Goal: Navigation & Orientation: Go to known website

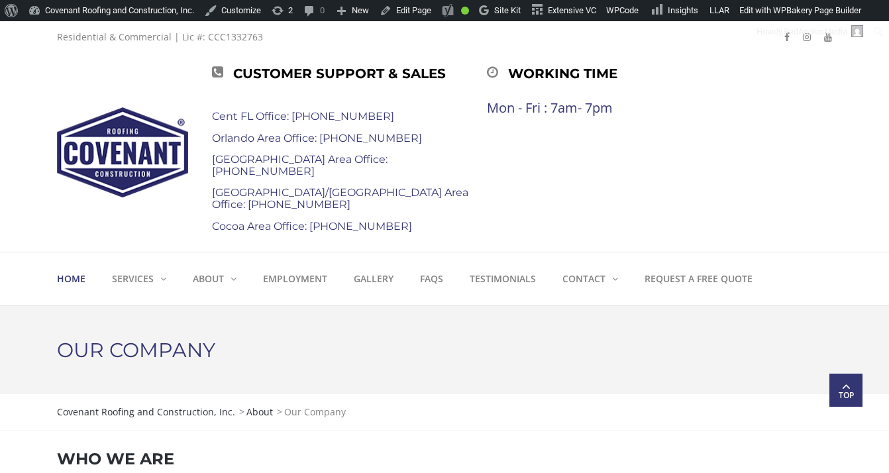
click at [73, 276] on strong "Home" at bounding box center [71, 278] width 28 height 13
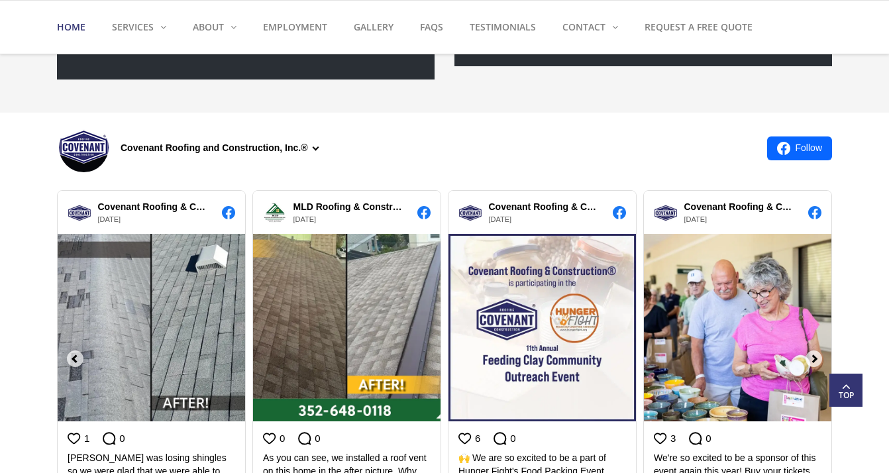
scroll to position [1374, 0]
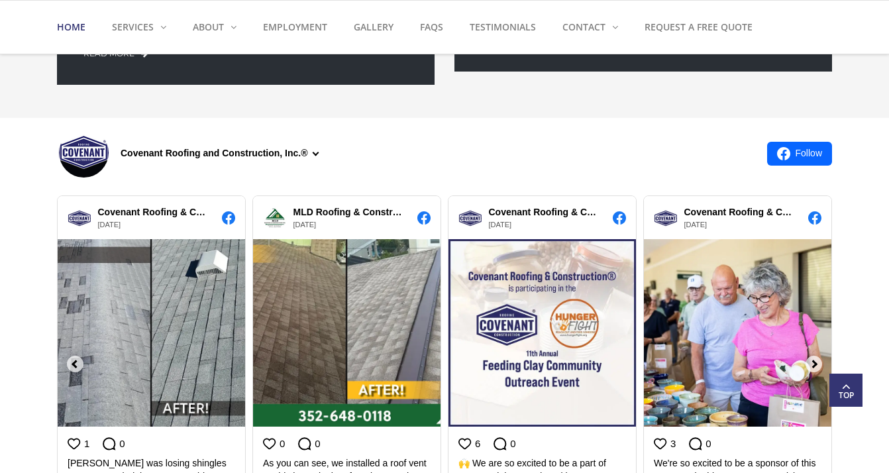
click at [317, 153] on div "Covenant Roofing and Construction, Inc.®" at bounding box center [223, 153] width 204 height 14
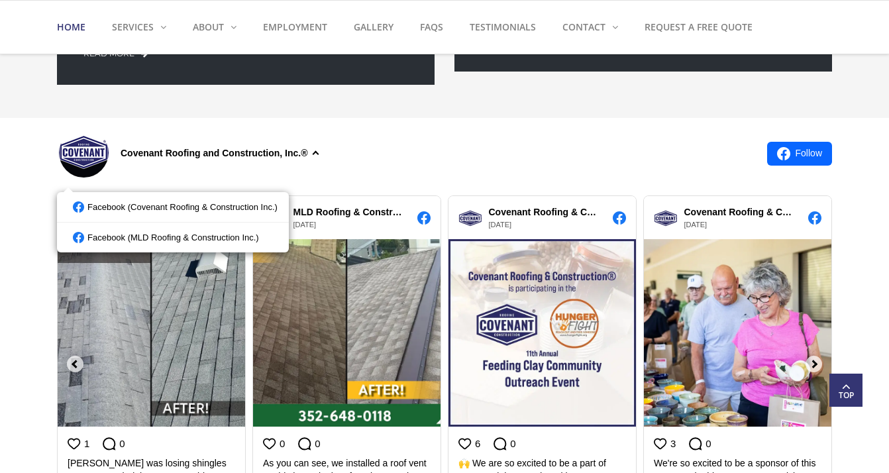
click at [381, 156] on div "Covenant Roofing and Construction, Inc.®" at bounding box center [407, 153] width 700 height 58
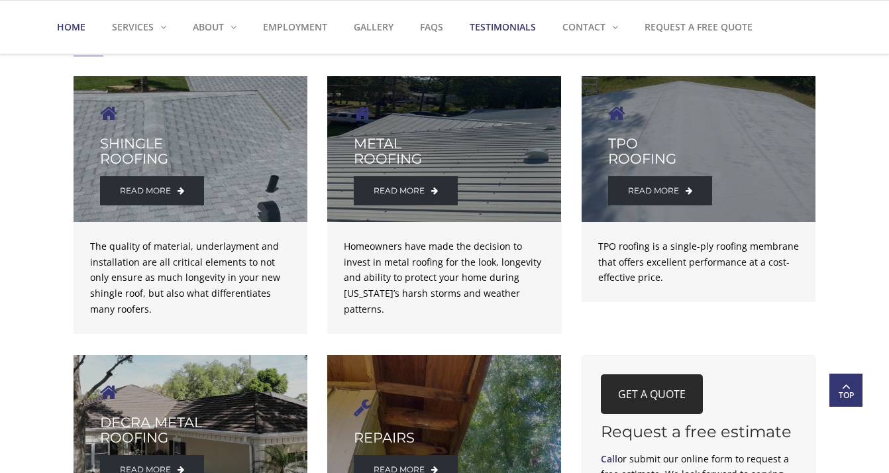
scroll to position [1973, 0]
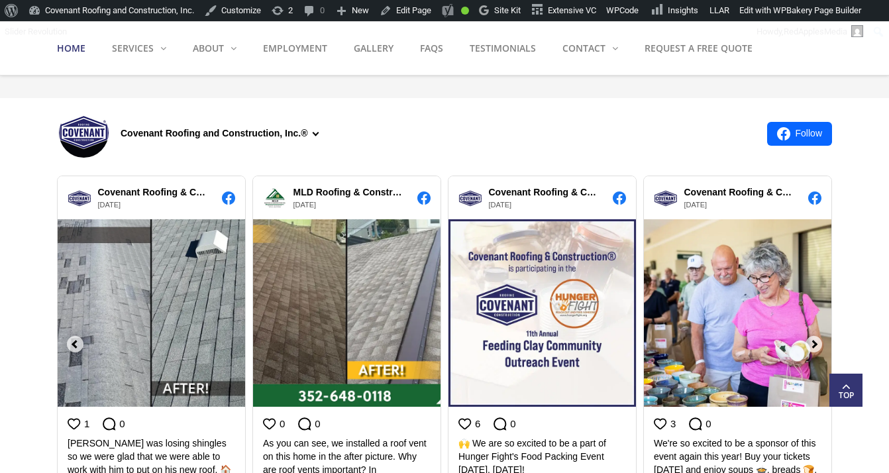
scroll to position [1412, 0]
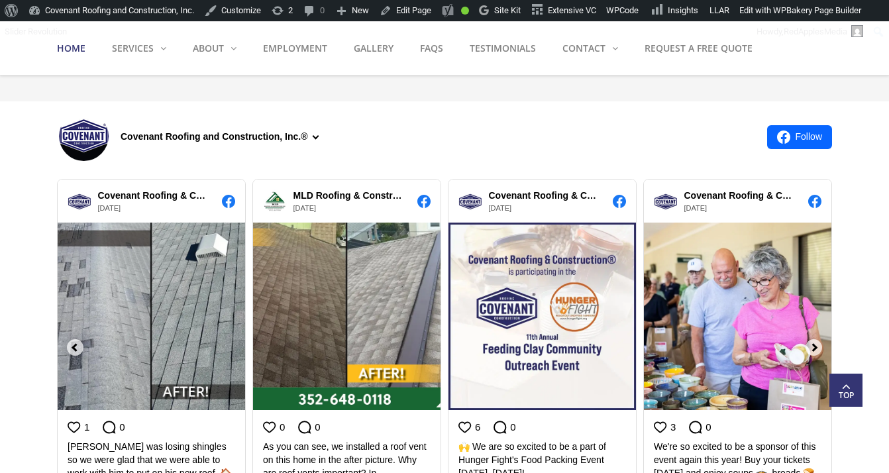
click at [317, 135] on div "Covenant Roofing and Construction, Inc.®" at bounding box center [223, 137] width 204 height 14
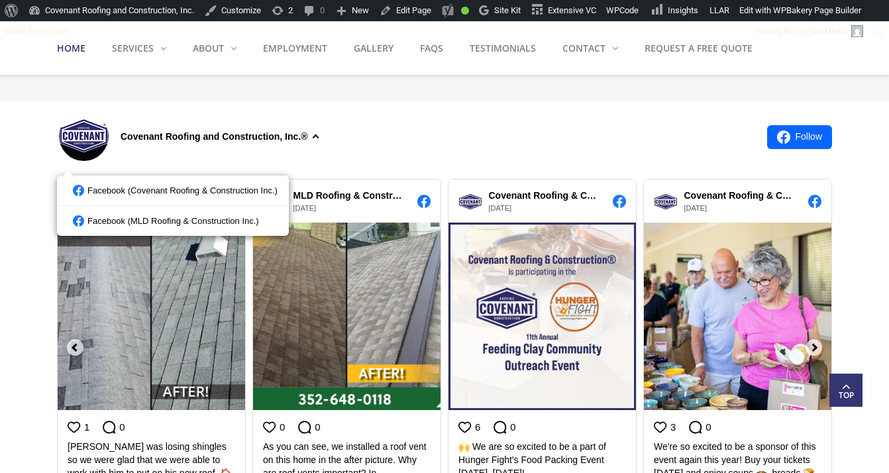
click at [399, 138] on div "Covenant Roofing and Construction, Inc.®" at bounding box center [407, 137] width 700 height 58
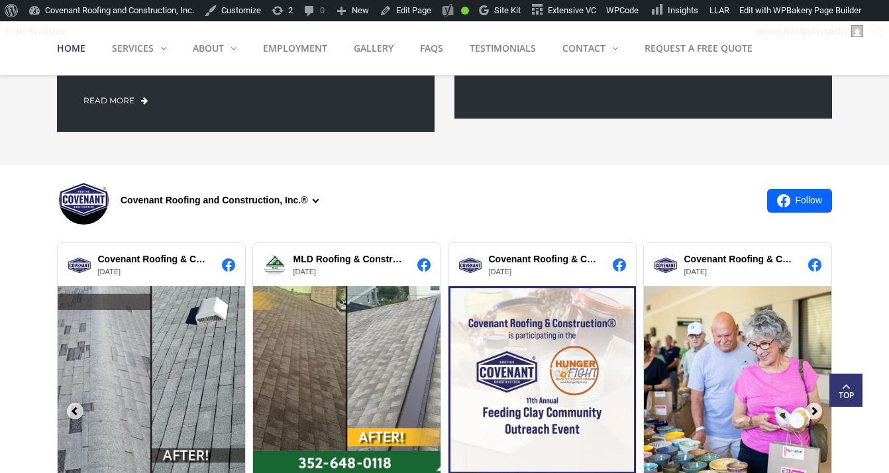
scroll to position [1343, 0]
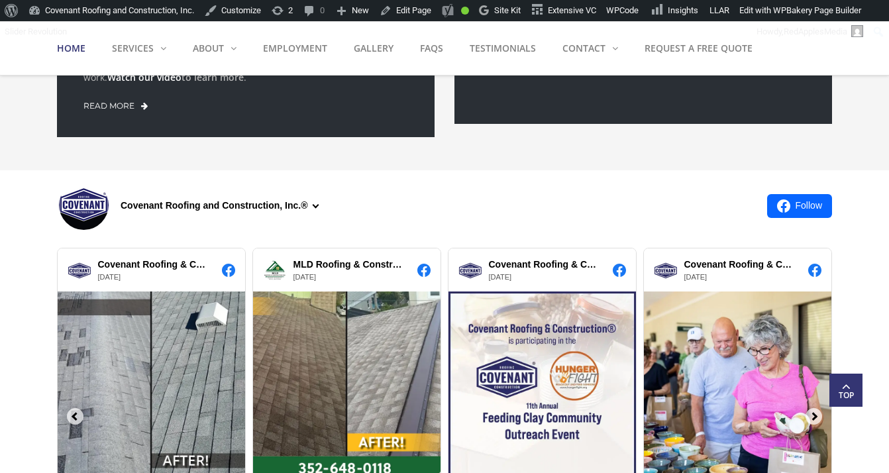
click at [318, 207] on div "Covenant Roofing and Construction, Inc.®" at bounding box center [223, 206] width 204 height 14
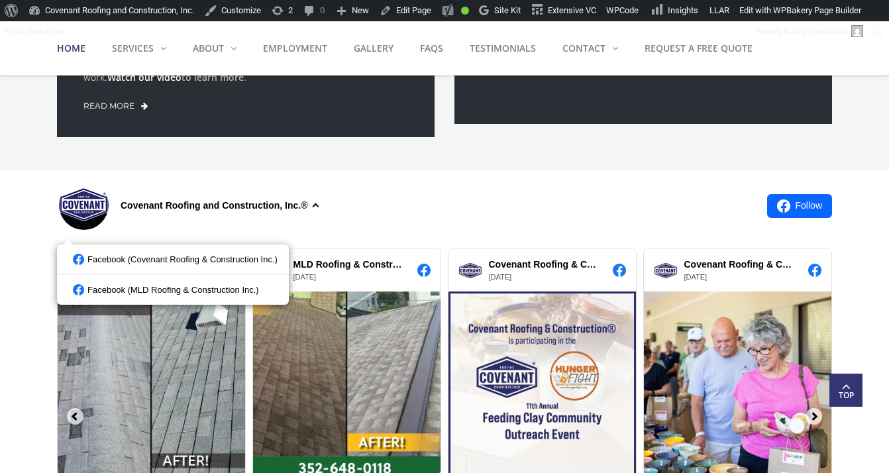
click at [401, 205] on div "Covenant Roofing and Construction, Inc.®" at bounding box center [407, 206] width 700 height 58
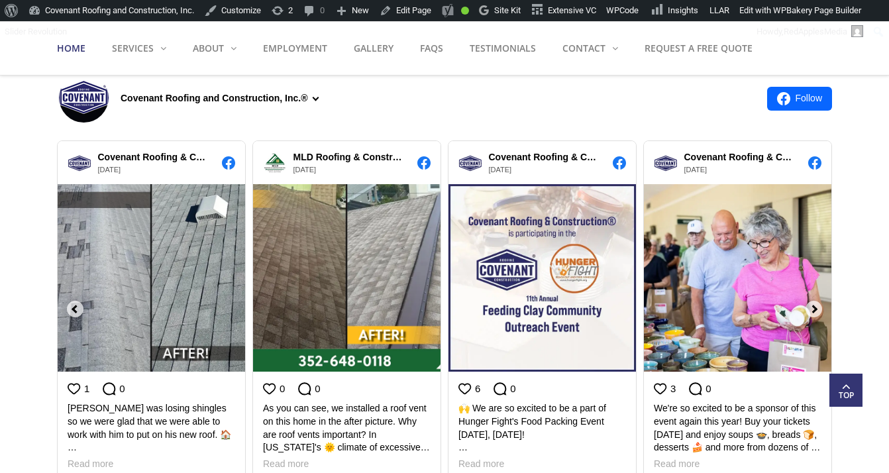
scroll to position [1434, 0]
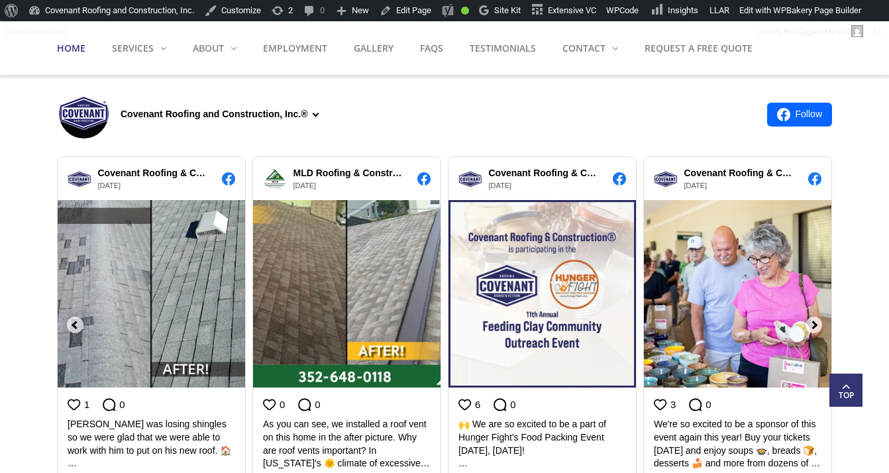
click at [313, 114] on div "Covenant Roofing and Construction, Inc.®" at bounding box center [223, 114] width 204 height 14
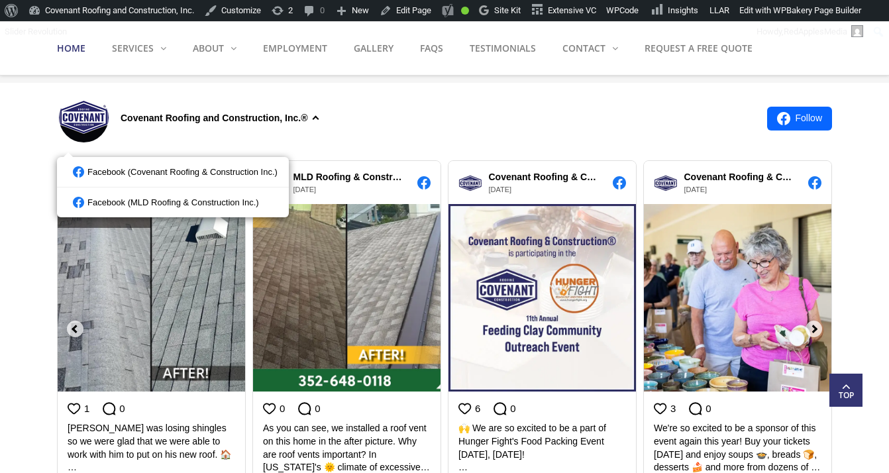
scroll to position [1431, 0]
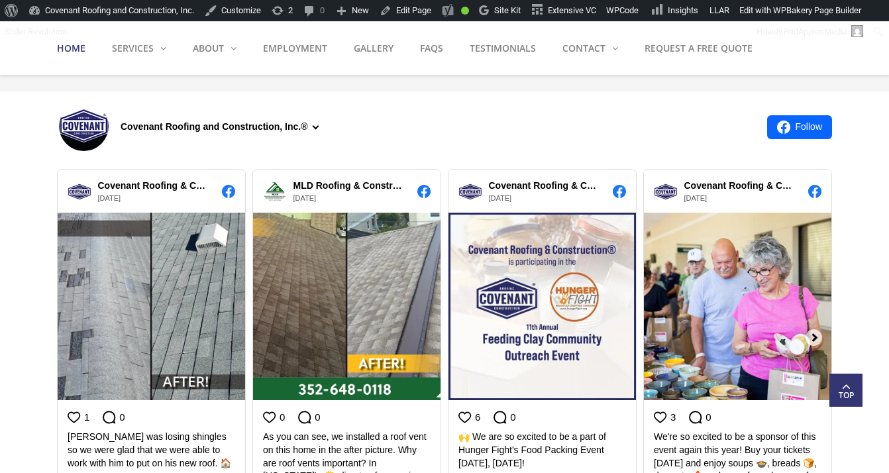
scroll to position [1424, 0]
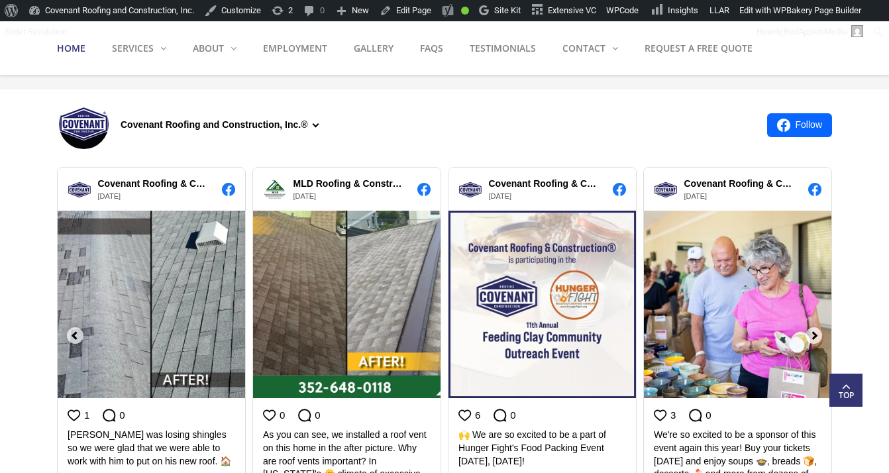
click at [315, 126] on div "Covenant Roofing and Construction, Inc.®" at bounding box center [223, 125] width 204 height 14
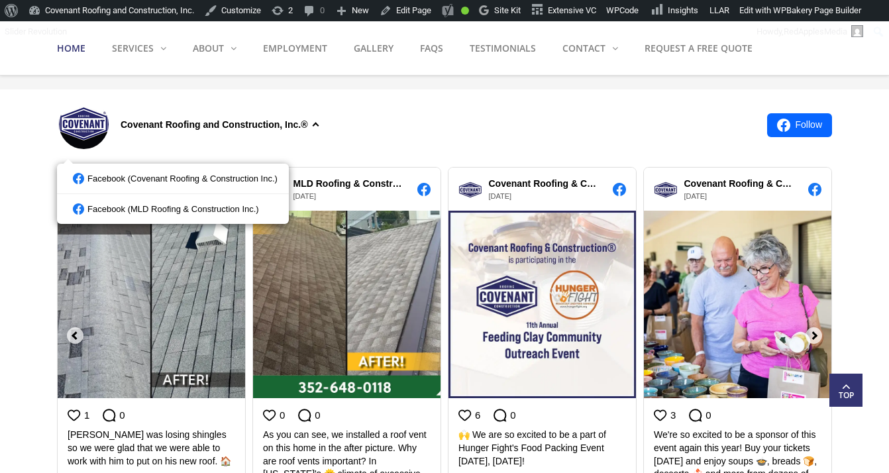
click at [434, 113] on div "Covenant Roofing and Construction, Inc.®" at bounding box center [407, 125] width 700 height 58
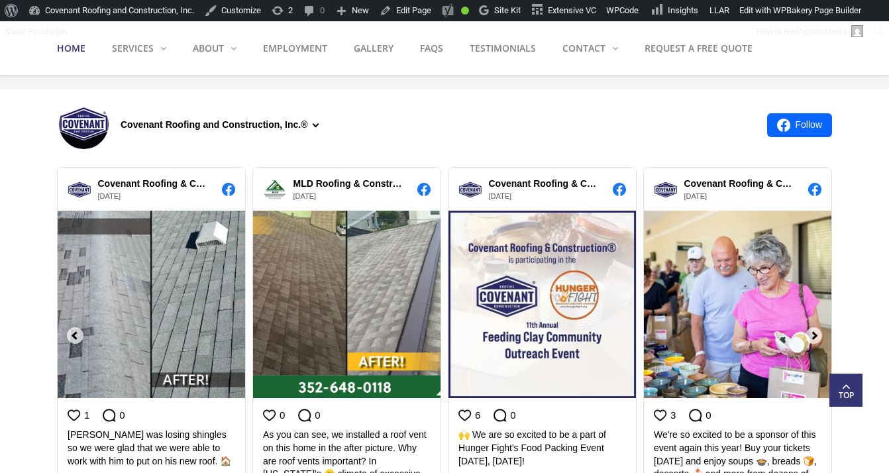
click at [444, 112] on div "Covenant Roofing and Construction, Inc.®" at bounding box center [407, 125] width 700 height 58
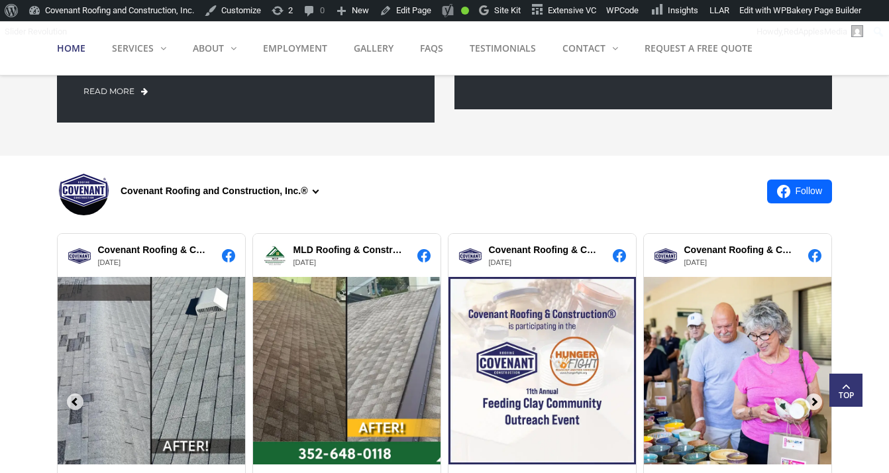
scroll to position [1352, 0]
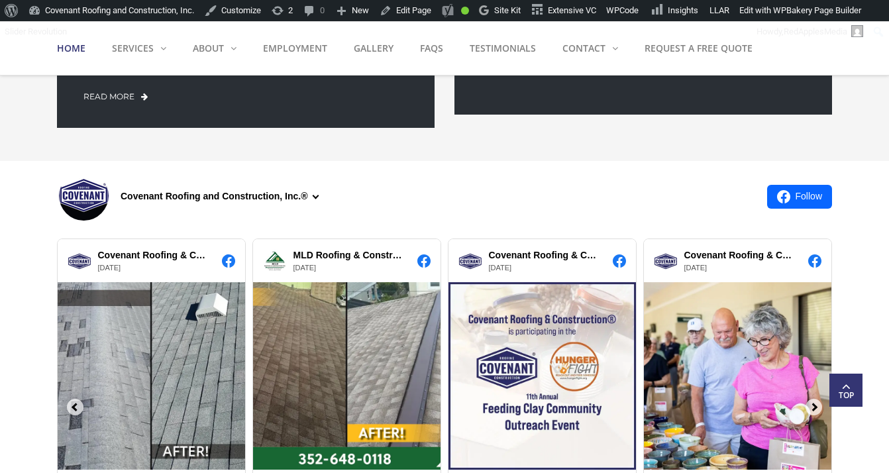
click at [342, 200] on div "Covenant Roofing and Construction, Inc.®" at bounding box center [407, 197] width 700 height 58
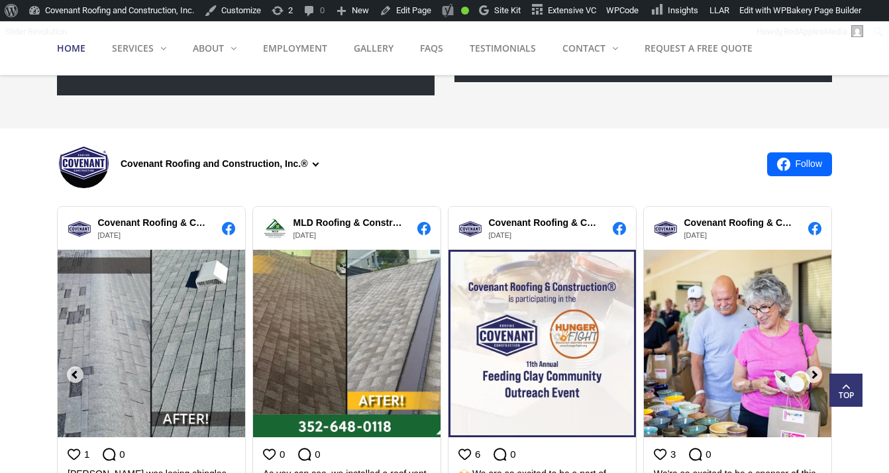
scroll to position [1384, 0]
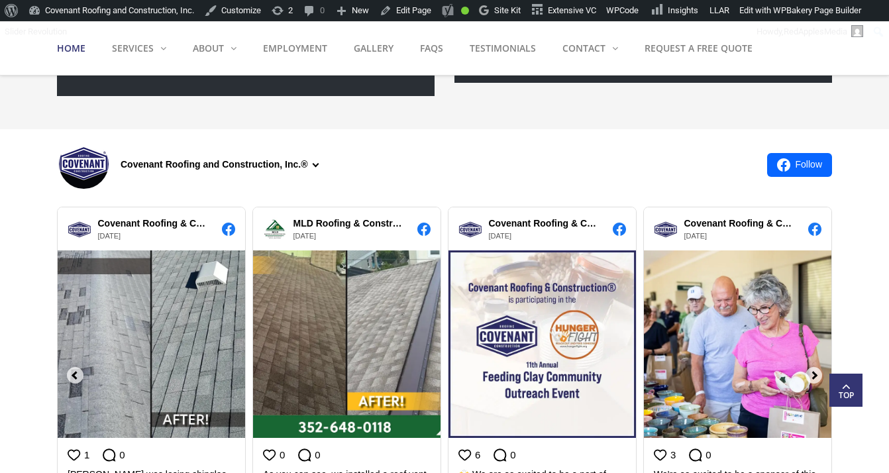
click at [313, 162] on div "Covenant Roofing and Construction, Inc.®" at bounding box center [223, 165] width 204 height 14
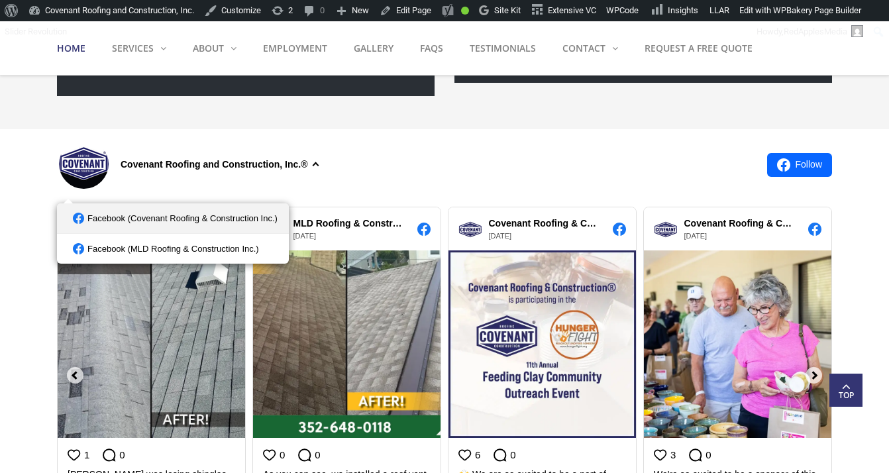
click at [177, 217] on link "Facebook (Covenant Roofing & Construction Inc.)" at bounding box center [173, 218] width 232 height 30
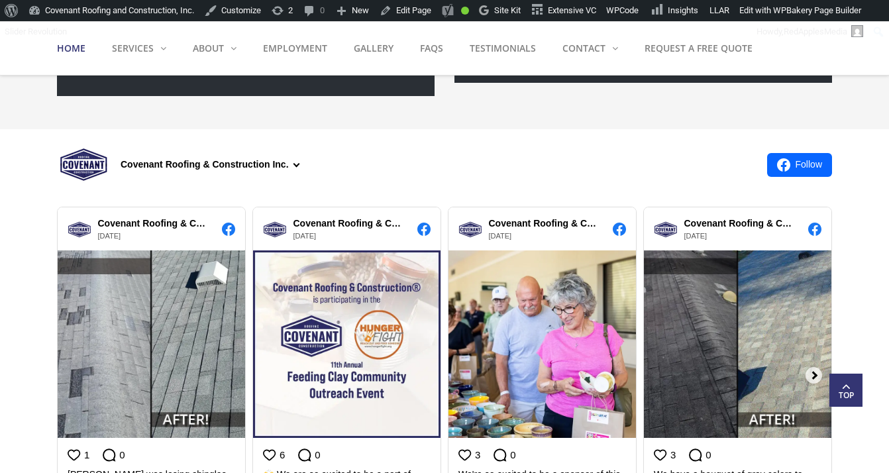
click at [295, 166] on div "Covenant Roofing & Construction Inc." at bounding box center [213, 165] width 185 height 14
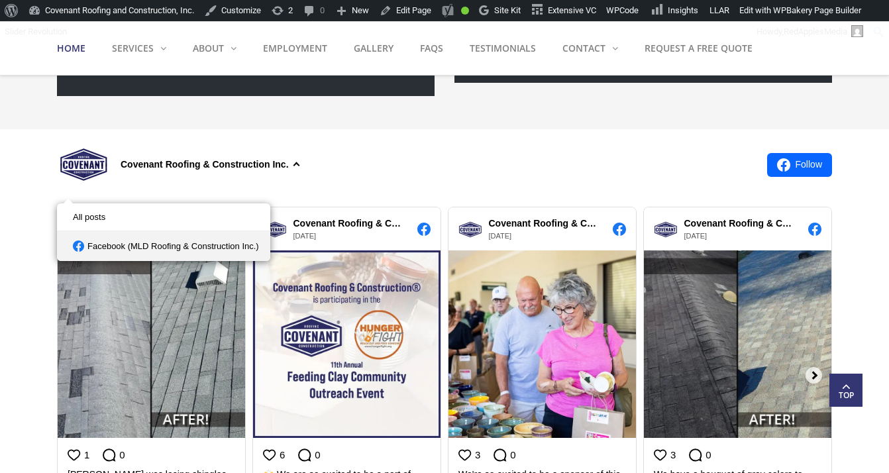
click at [215, 244] on link "Facebook (MLD Roofing & Construction Inc.)" at bounding box center [163, 246] width 213 height 30
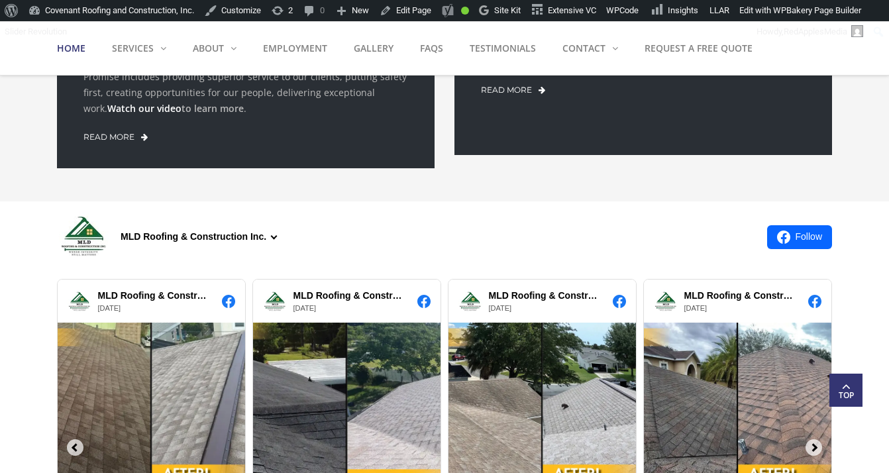
scroll to position [1308, 0]
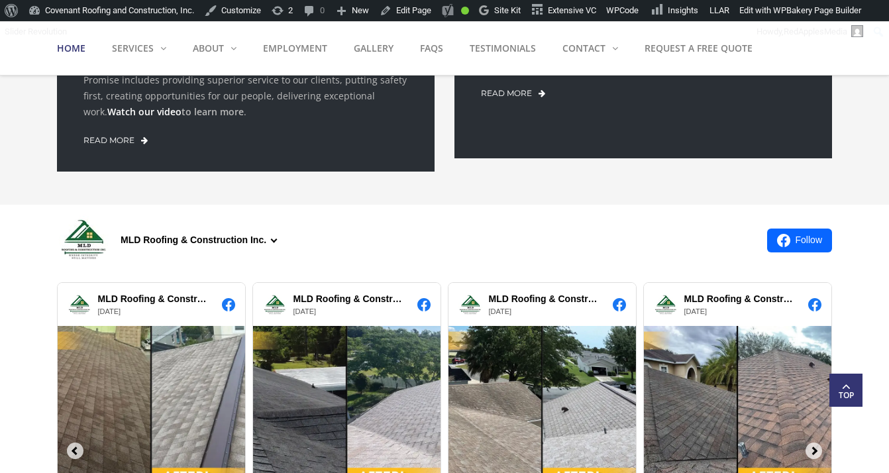
click at [348, 242] on div "MLD Roofing & Construction Inc." at bounding box center [407, 240] width 700 height 58
click at [801, 242] on link "Follow" at bounding box center [799, 240] width 65 height 24
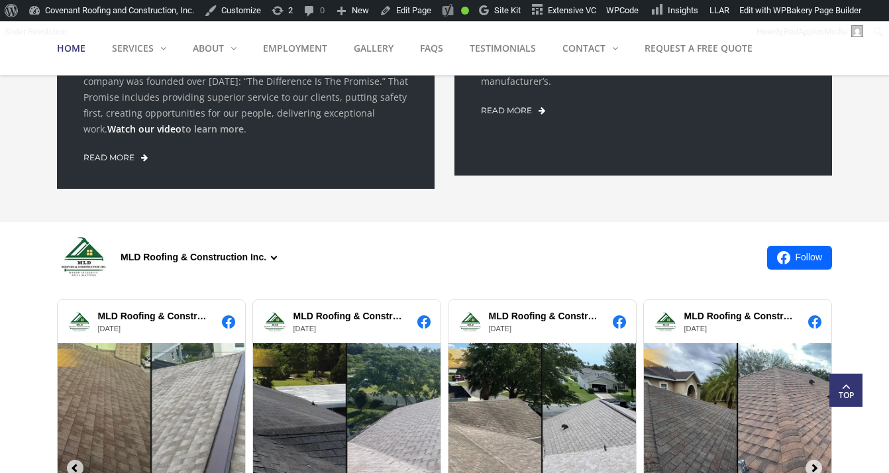
scroll to position [1284, 0]
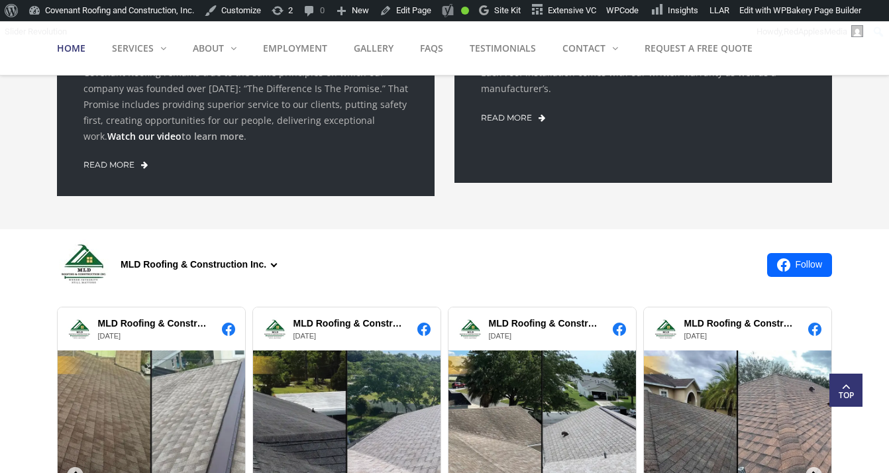
click at [456, 229] on div "MLD Roofing & Construction Inc. Follow" at bounding box center [444, 264] width 775 height 71
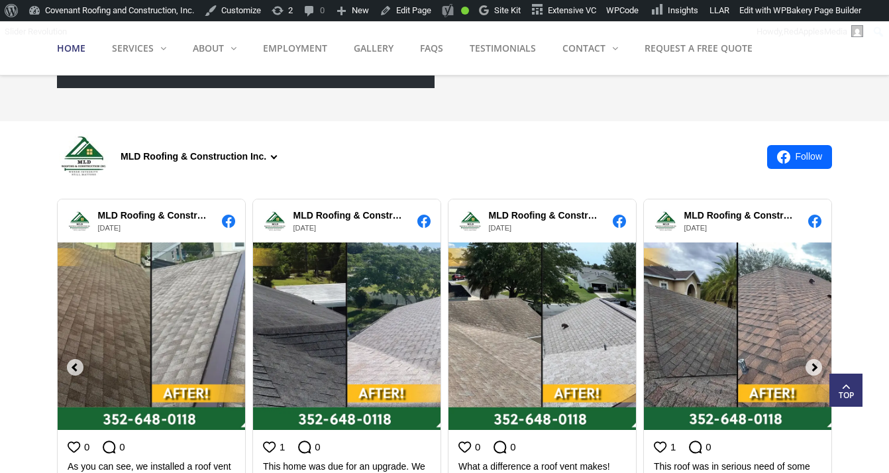
scroll to position [1401, 0]
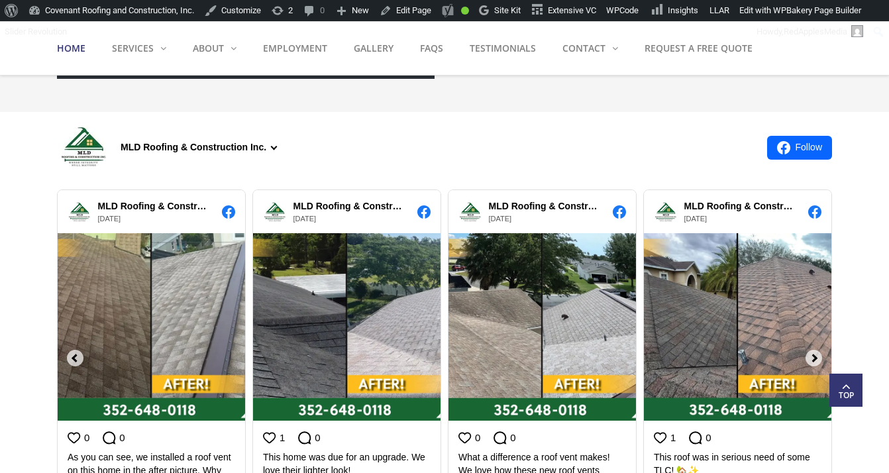
click at [277, 146] on div "MLD Roofing & Construction Inc." at bounding box center [202, 147] width 162 height 14
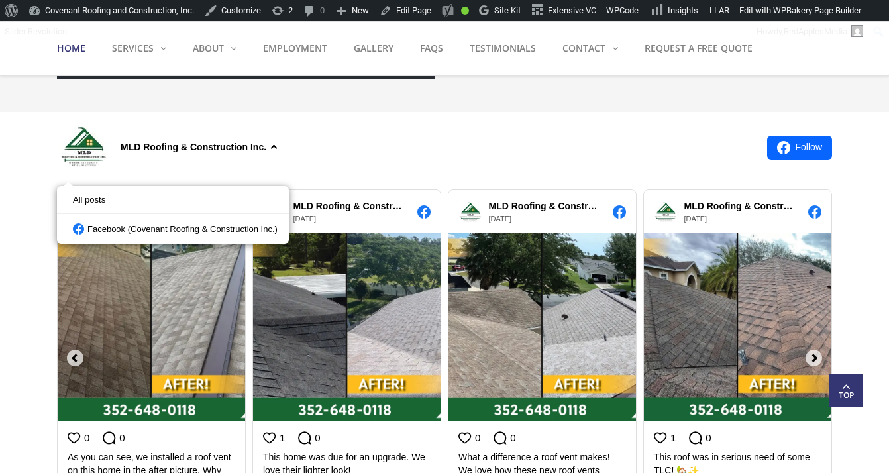
click at [392, 140] on div "MLD Roofing & Construction Inc." at bounding box center [407, 148] width 700 height 58
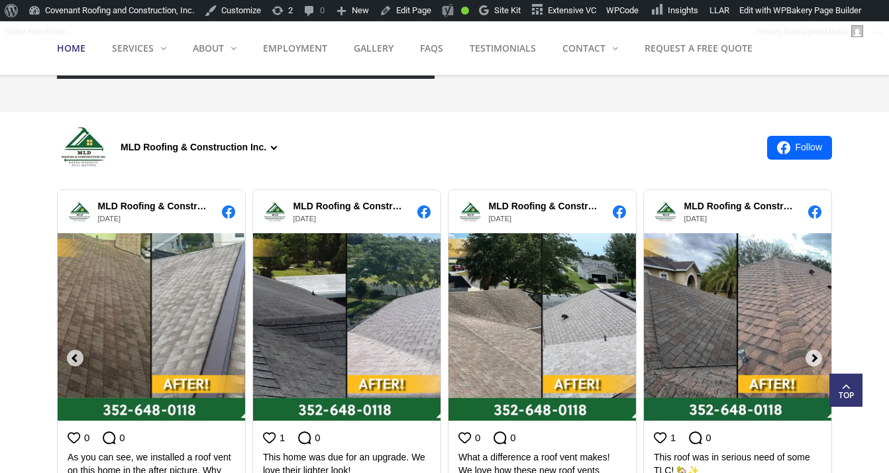
click at [273, 148] on div "MLD Roofing & Construction Inc." at bounding box center [202, 147] width 162 height 14
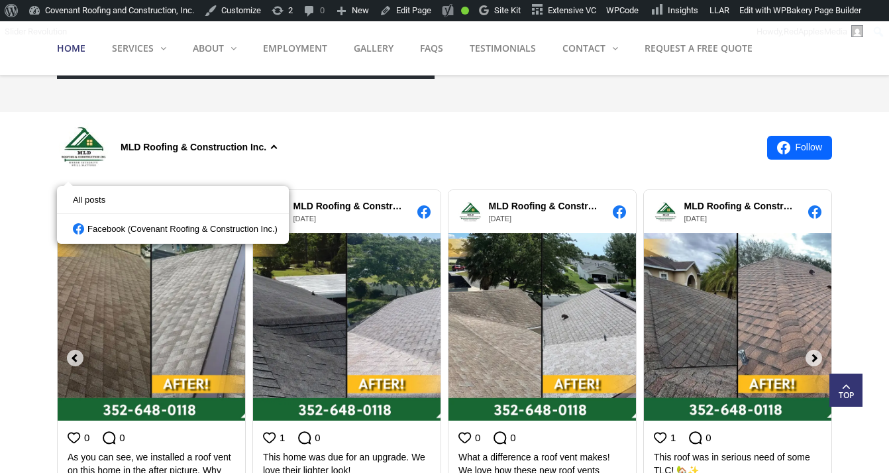
click at [370, 144] on div "MLD Roofing & Construction Inc." at bounding box center [407, 148] width 700 height 58
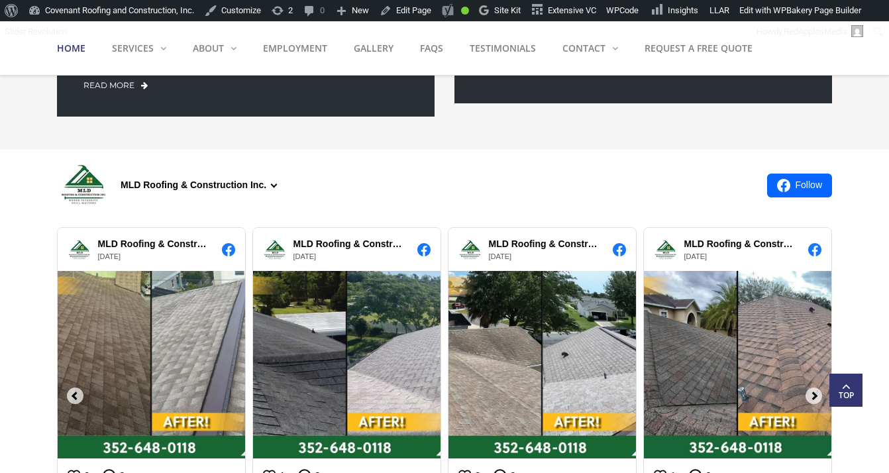
scroll to position [1411, 0]
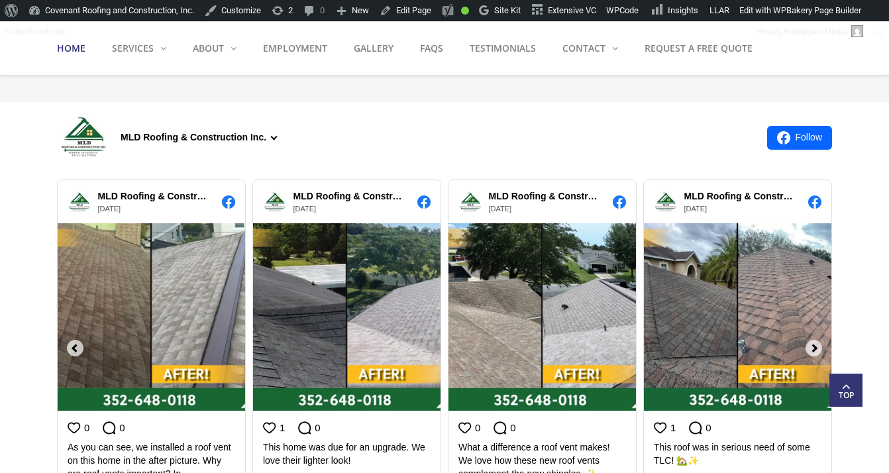
click at [277, 138] on div "MLD Roofing & Construction Inc." at bounding box center [202, 137] width 162 height 14
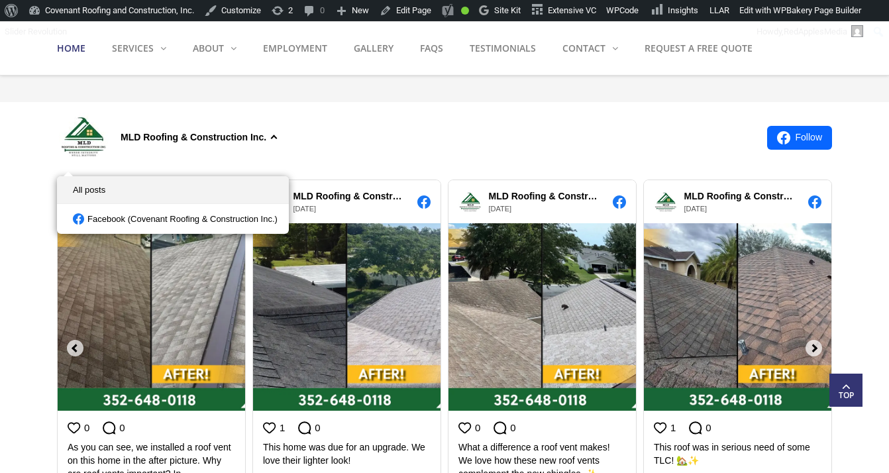
click at [168, 187] on link "All posts" at bounding box center [173, 190] width 232 height 28
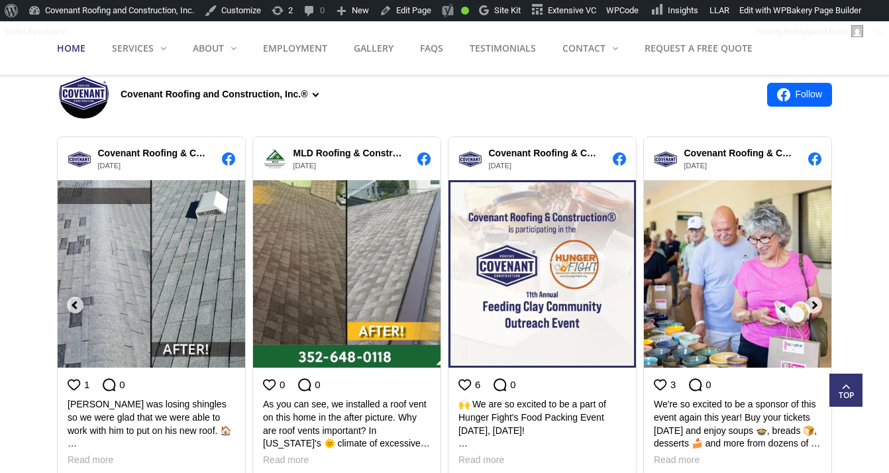
scroll to position [1450, 0]
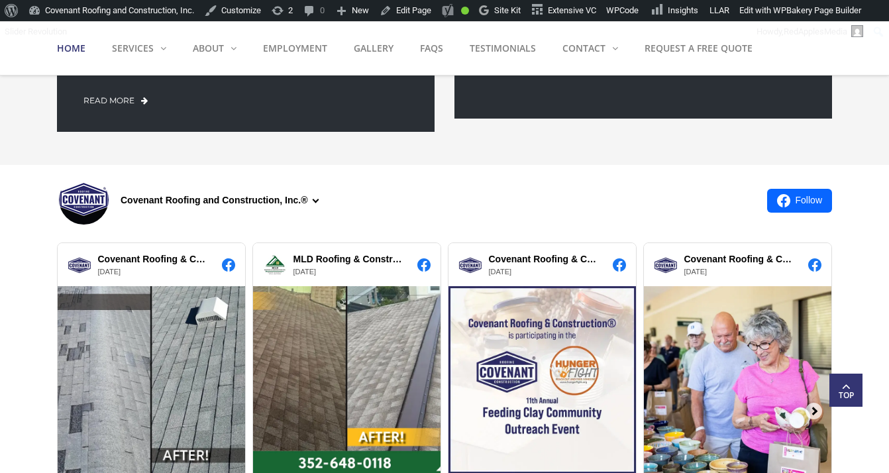
scroll to position [1450, 0]
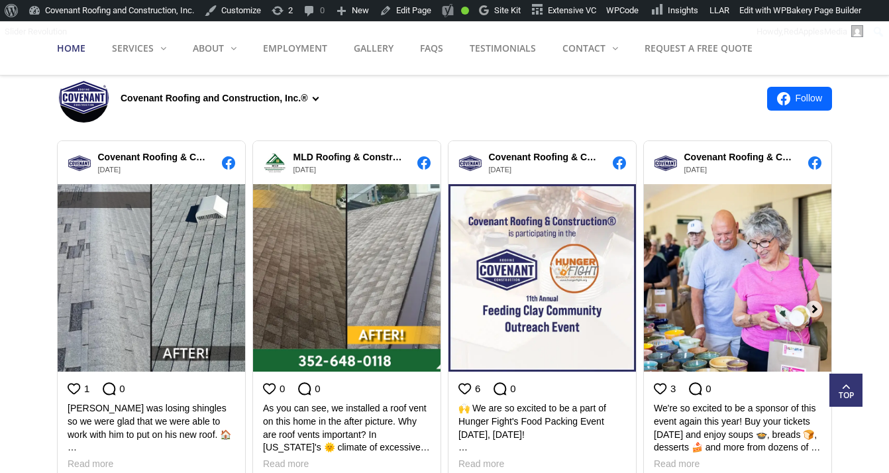
click at [317, 97] on div "Covenant Roofing and Construction, Inc.®" at bounding box center [223, 98] width 204 height 14
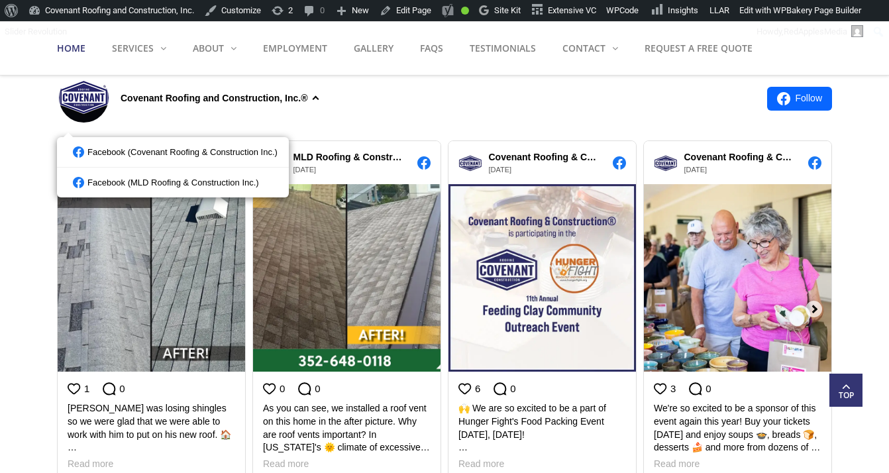
click at [431, 103] on div "Covenant Roofing and Construction, Inc.®" at bounding box center [407, 99] width 700 height 58
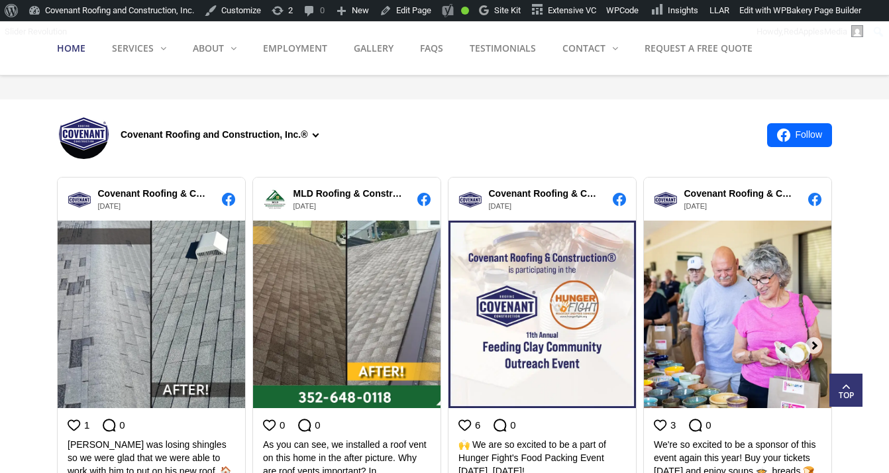
scroll to position [1416, 0]
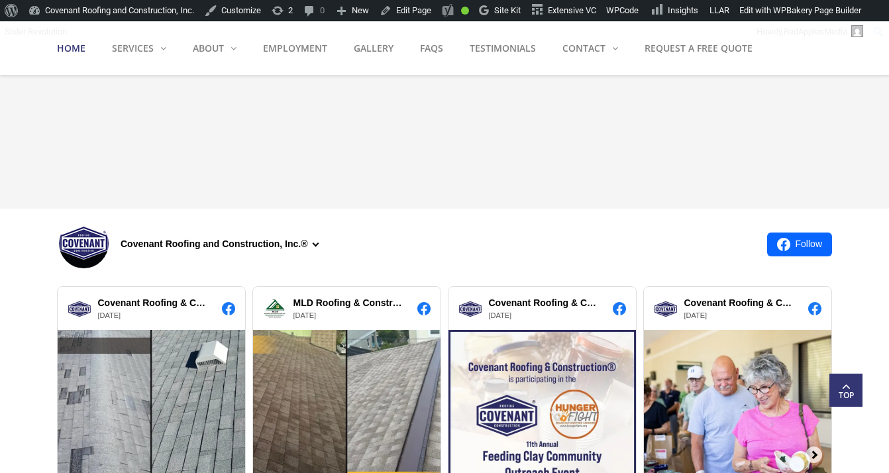
scroll to position [1416, 0]
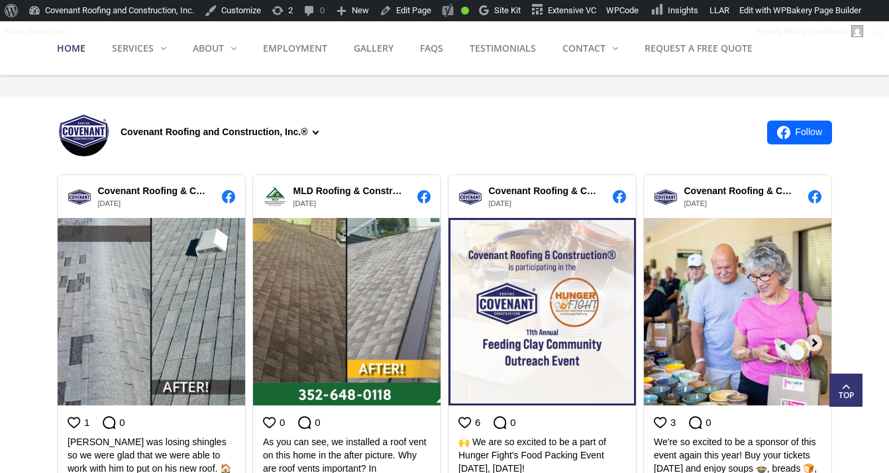
click at [319, 132] on div "Covenant Roofing and Construction, Inc.®" at bounding box center [223, 132] width 204 height 14
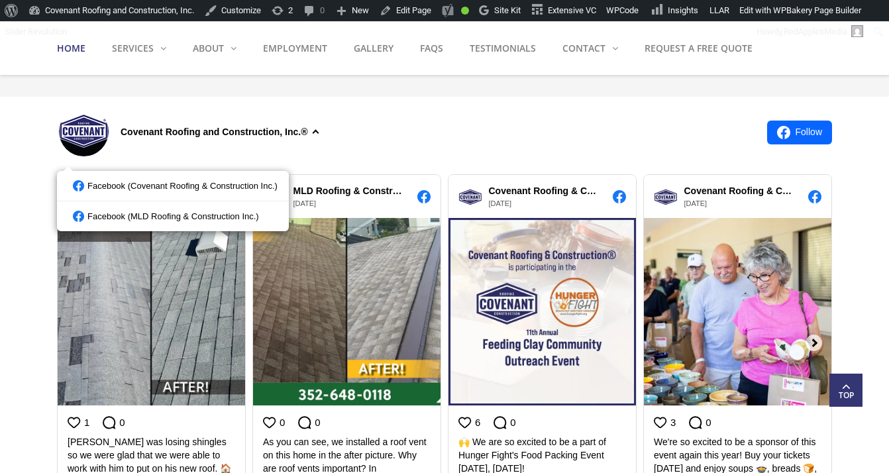
click at [442, 130] on div "Covenant Roofing and Construction, Inc.®" at bounding box center [407, 132] width 700 height 58
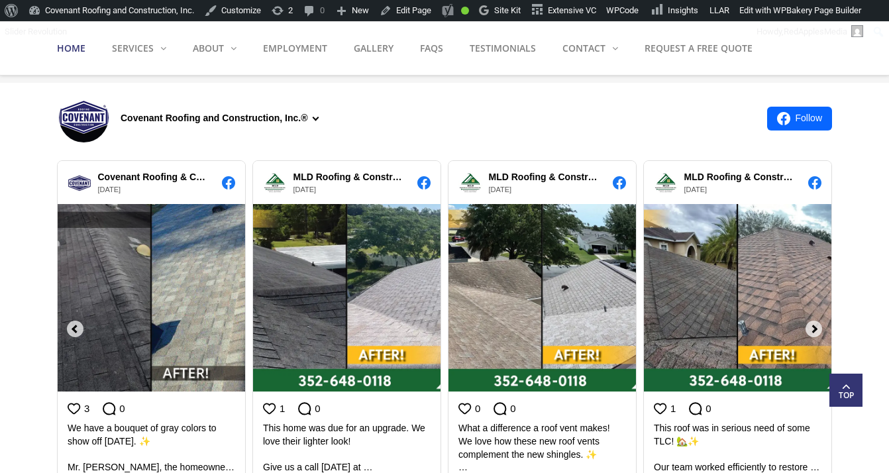
scroll to position [1412, 0]
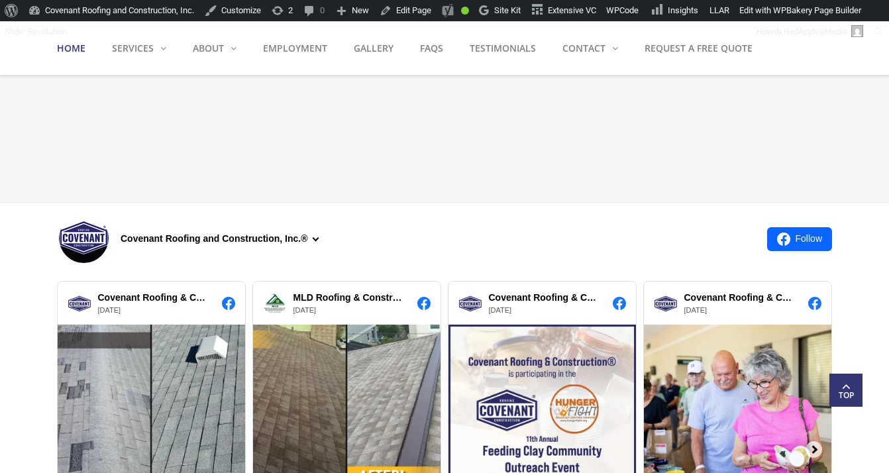
scroll to position [1412, 0]
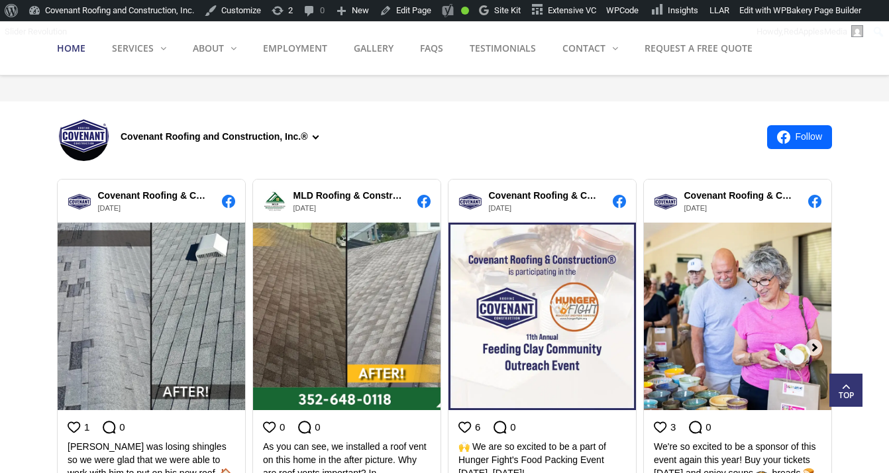
click at [312, 138] on div "Covenant Roofing and Construction, Inc.®" at bounding box center [223, 137] width 204 height 14
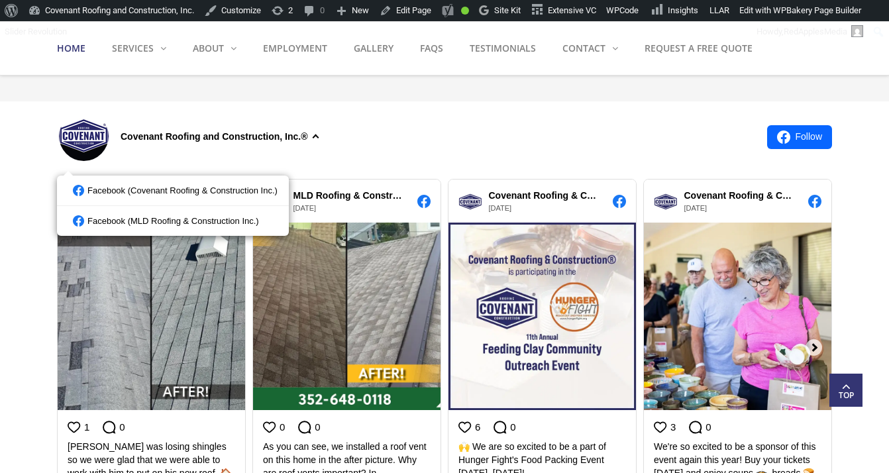
click at [415, 130] on div "Covenant Roofing and Construction, Inc.®" at bounding box center [407, 137] width 700 height 58
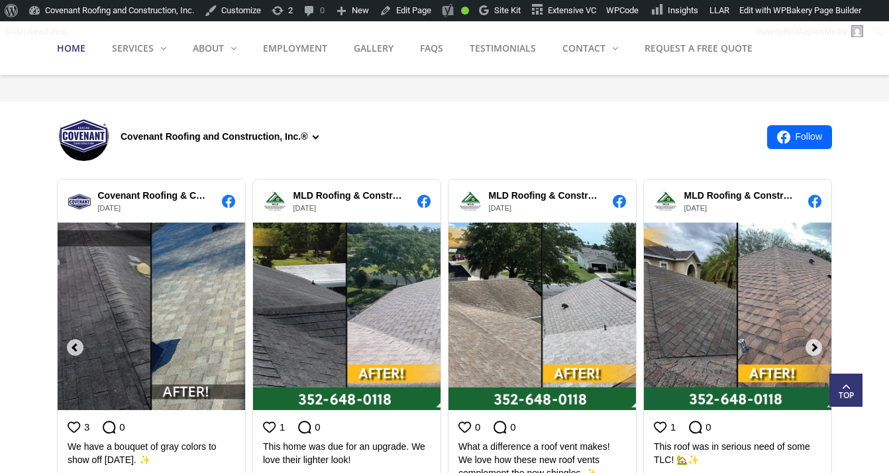
click at [415, 130] on div "Covenant Roofing and Construction, Inc.®" at bounding box center [407, 137] width 700 height 58
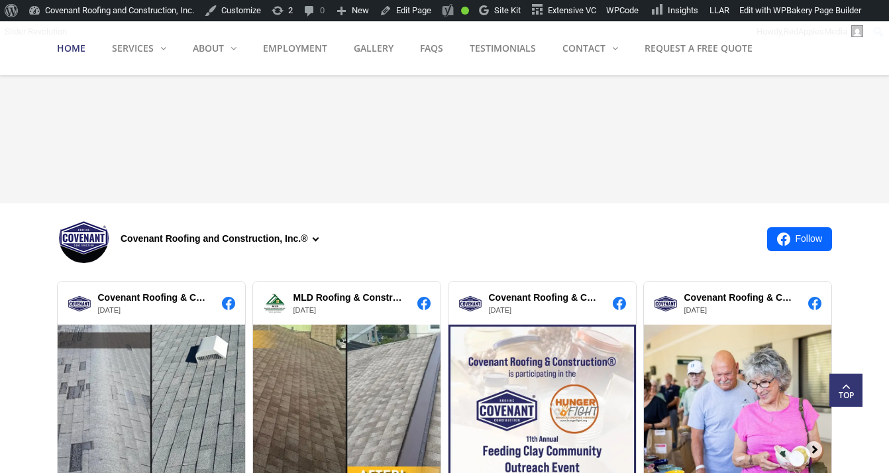
scroll to position [1412, 0]
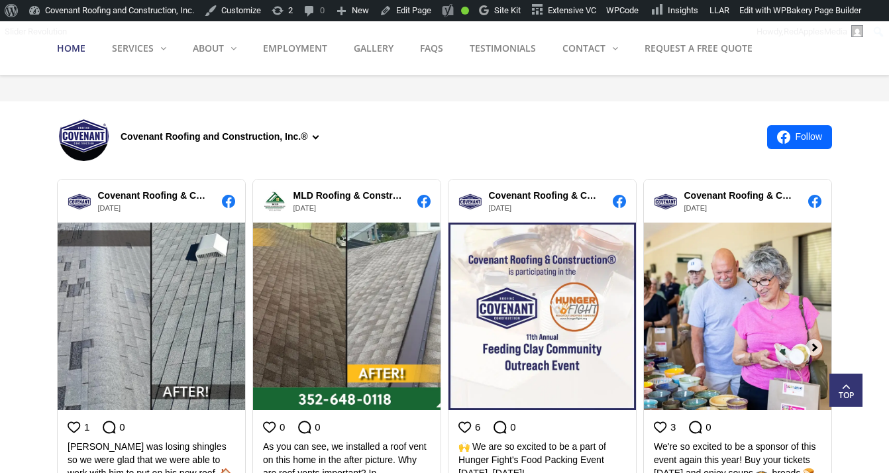
click at [317, 136] on div "Covenant Roofing and Construction, Inc.®" at bounding box center [223, 137] width 204 height 14
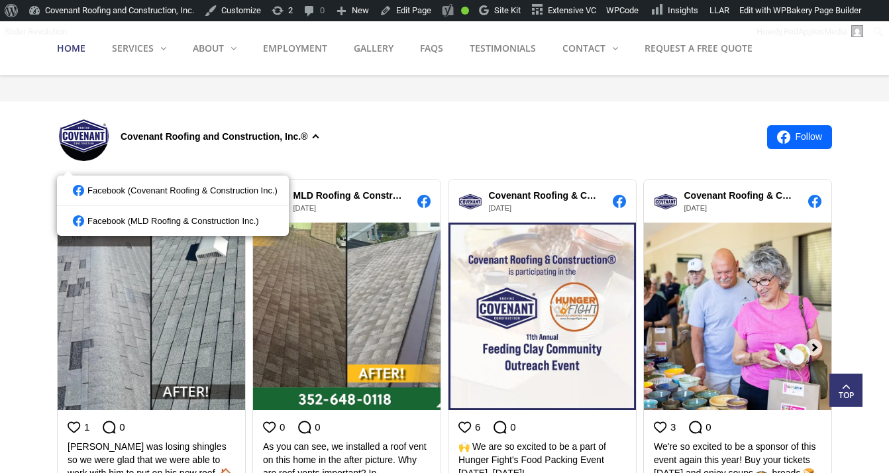
click at [388, 136] on div "Covenant Roofing and Construction, Inc.®" at bounding box center [407, 137] width 700 height 58
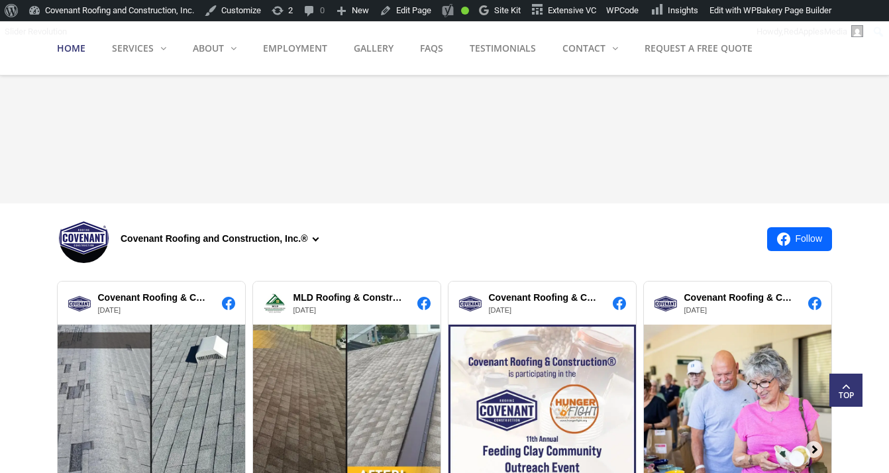
scroll to position [1412, 0]
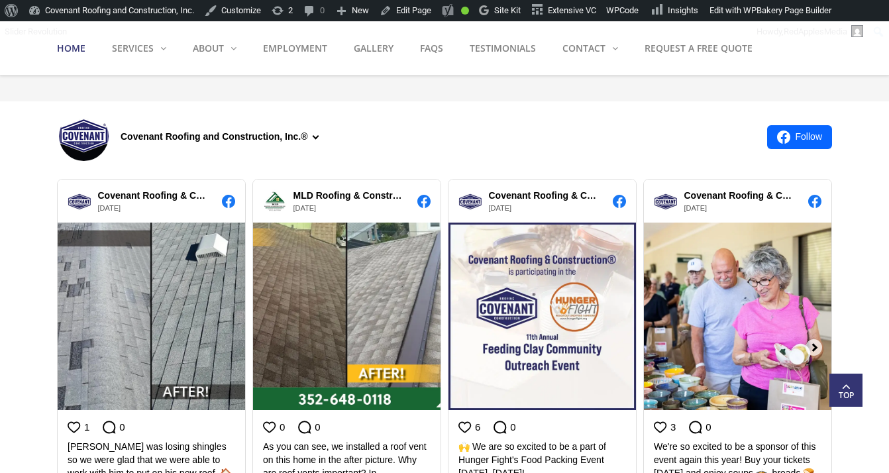
click at [317, 136] on div "Covenant Roofing and Construction, Inc.®" at bounding box center [223, 137] width 204 height 14
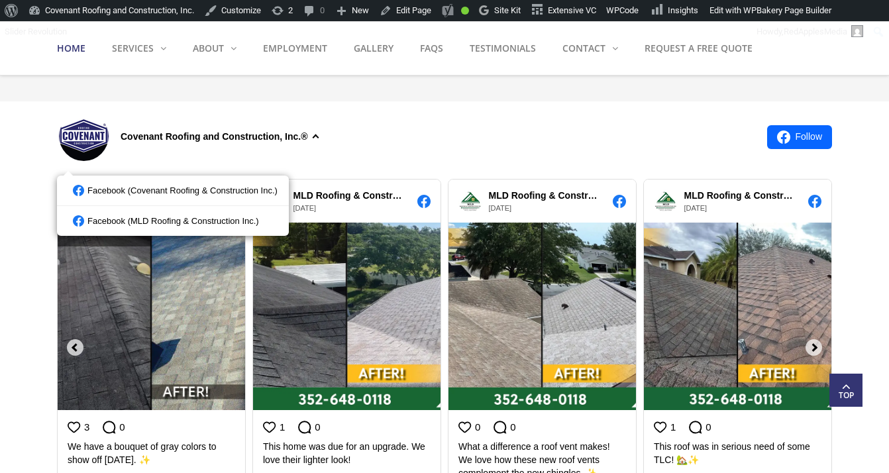
click at [398, 132] on div "Covenant Roofing and Construction, Inc.®" at bounding box center [407, 137] width 700 height 58
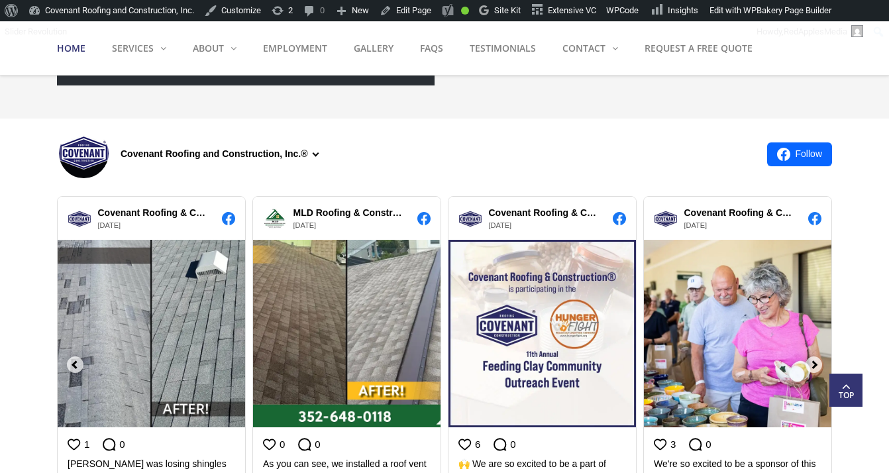
scroll to position [1398, 0]
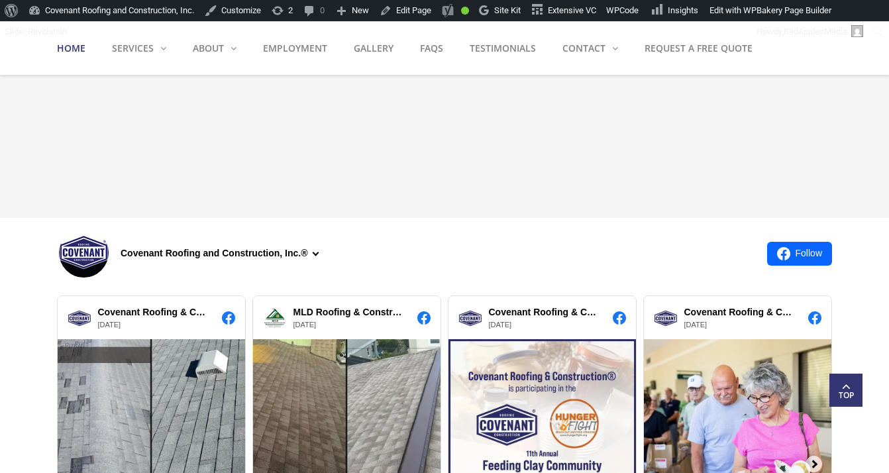
scroll to position [1398, 0]
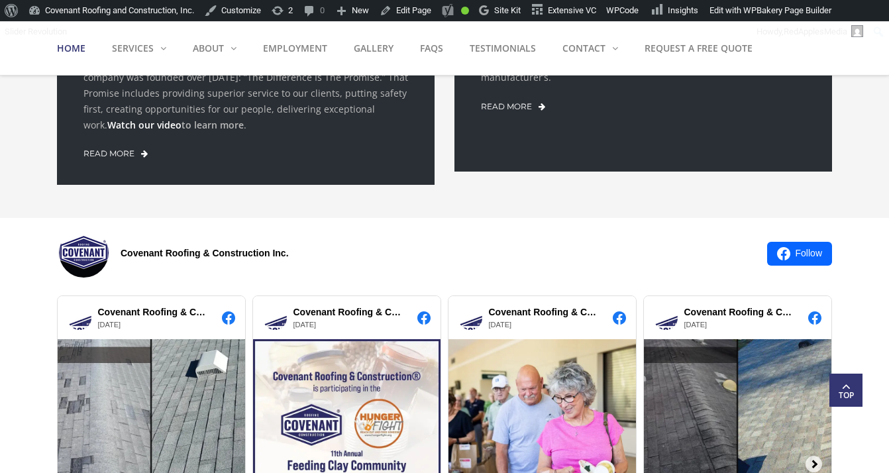
scroll to position [1398, 0]
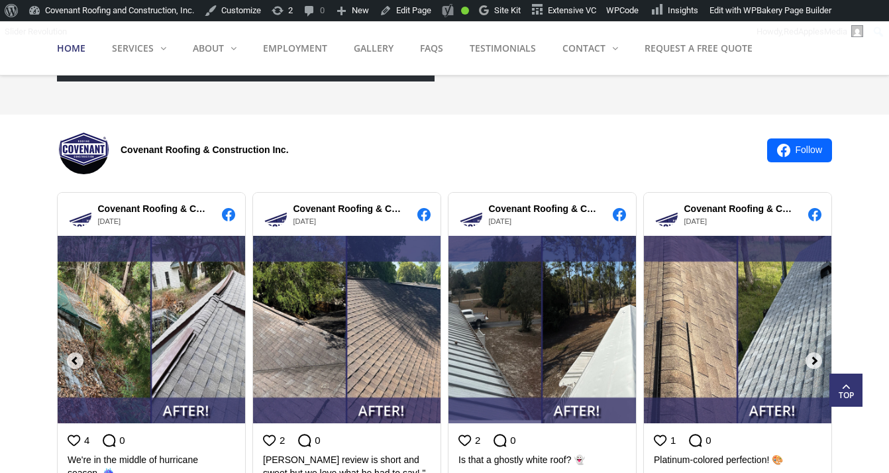
click at [356, 159] on div "Covenant Roofing & Construction Inc." at bounding box center [407, 150] width 700 height 58
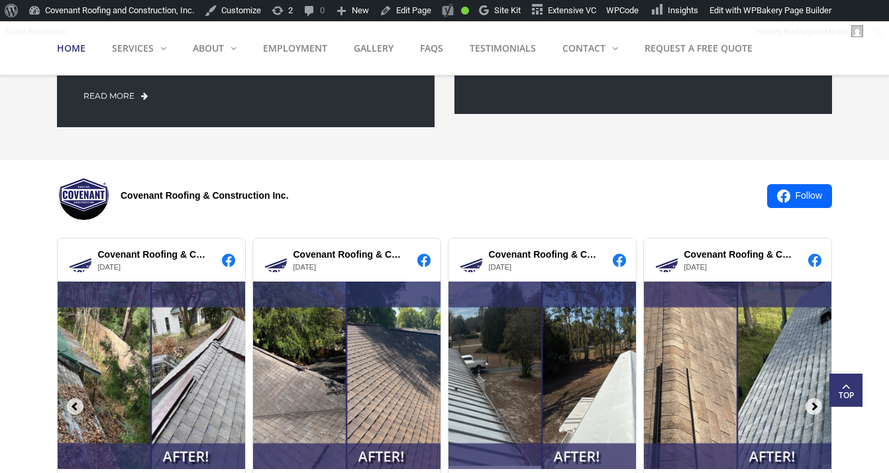
scroll to position [1369, 0]
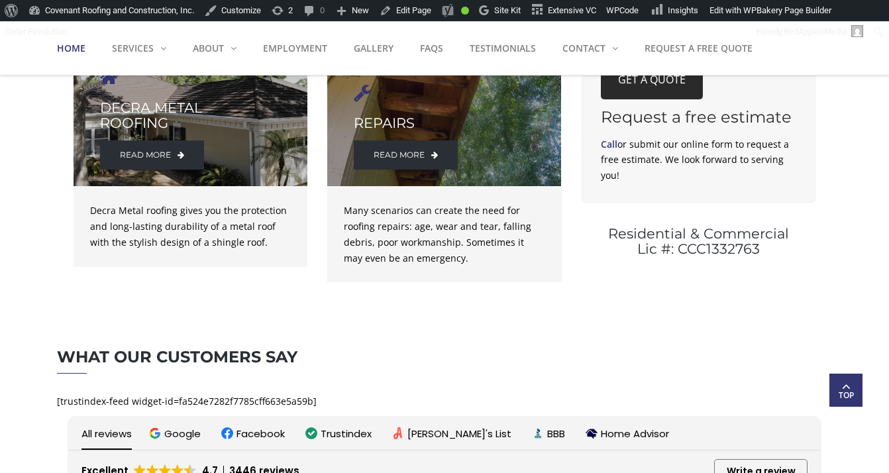
scroll to position [1833, 0]
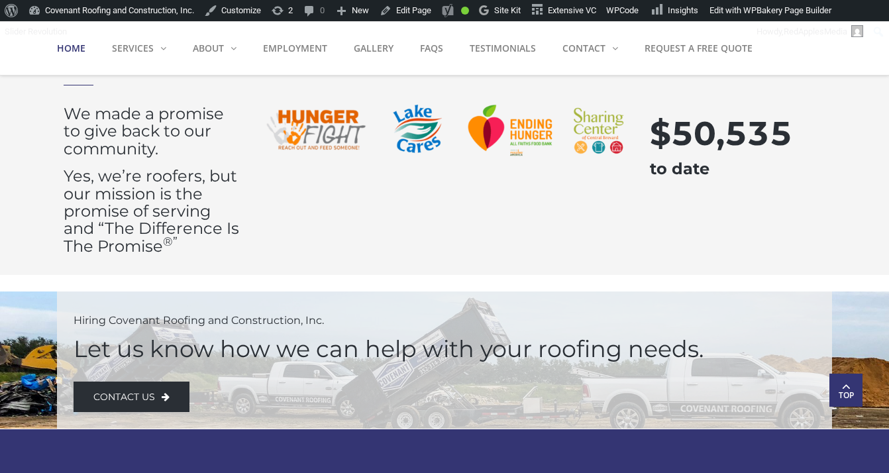
scroll to position [2475, 0]
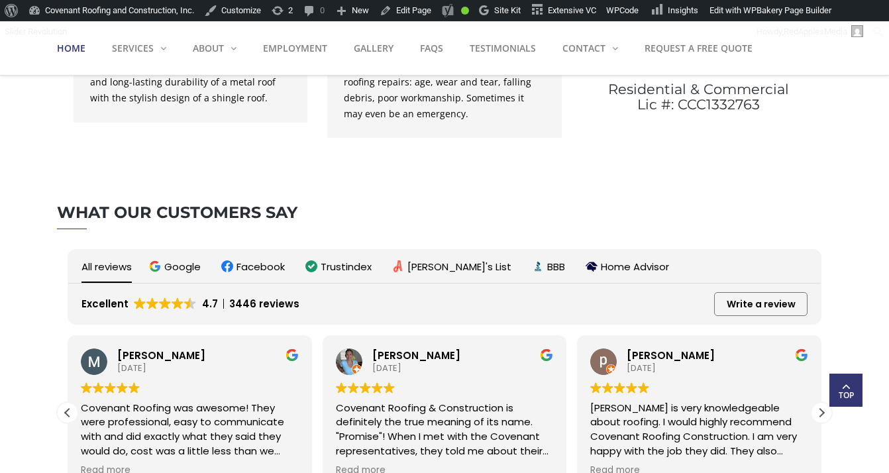
scroll to position [1985, 0]
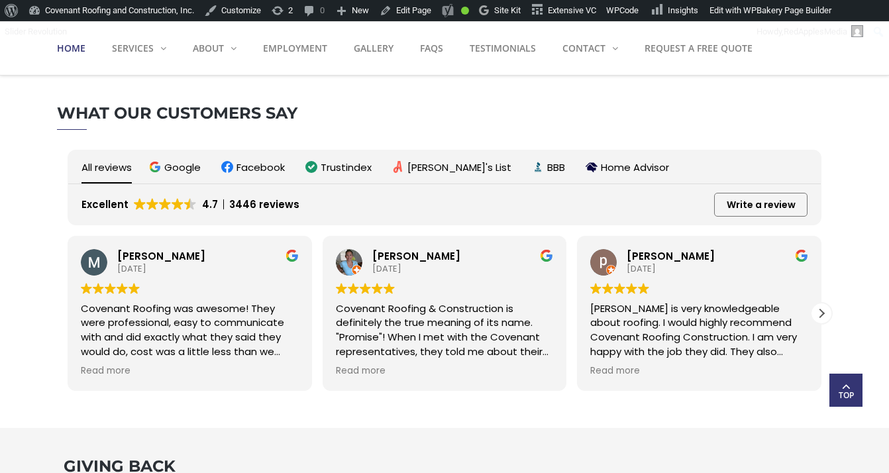
scroll to position [2098, 0]
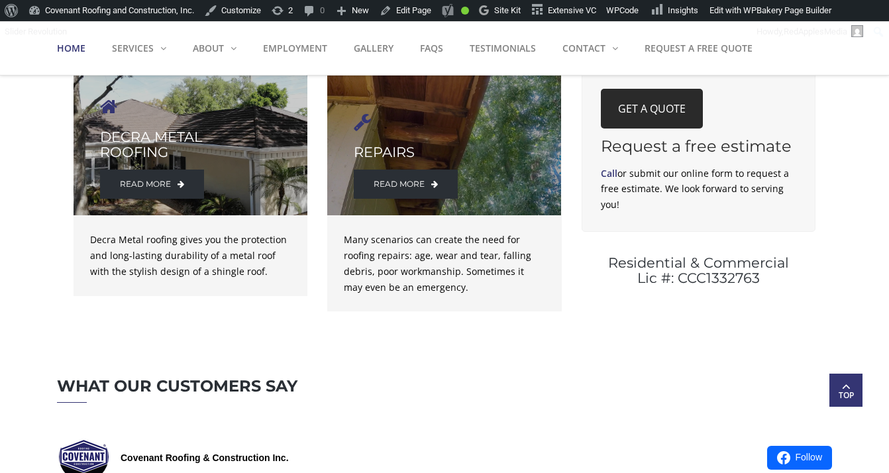
scroll to position [1804, 0]
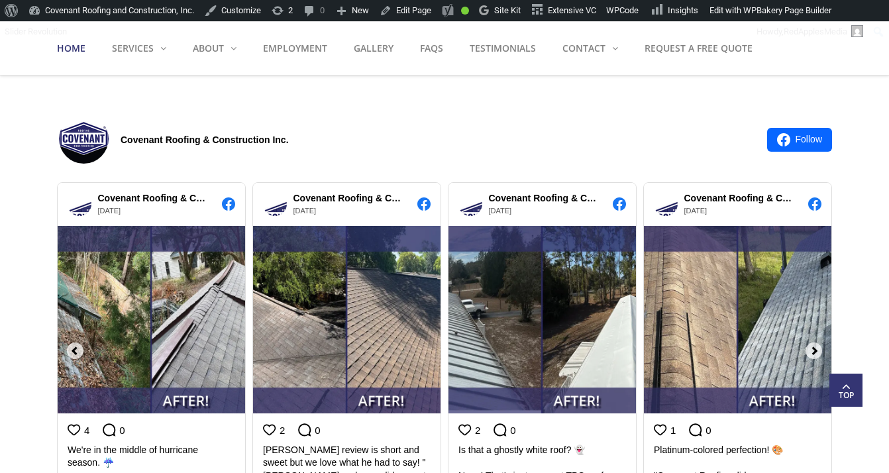
scroll to position [2541, 0]
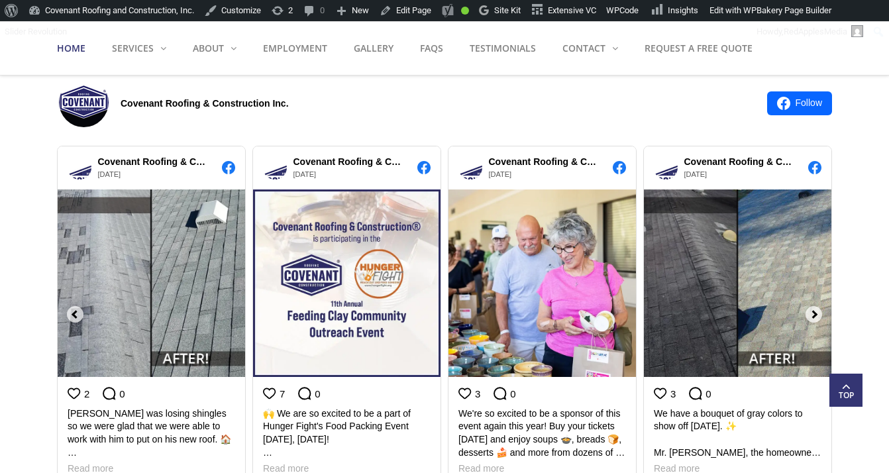
scroll to position [2167, 0]
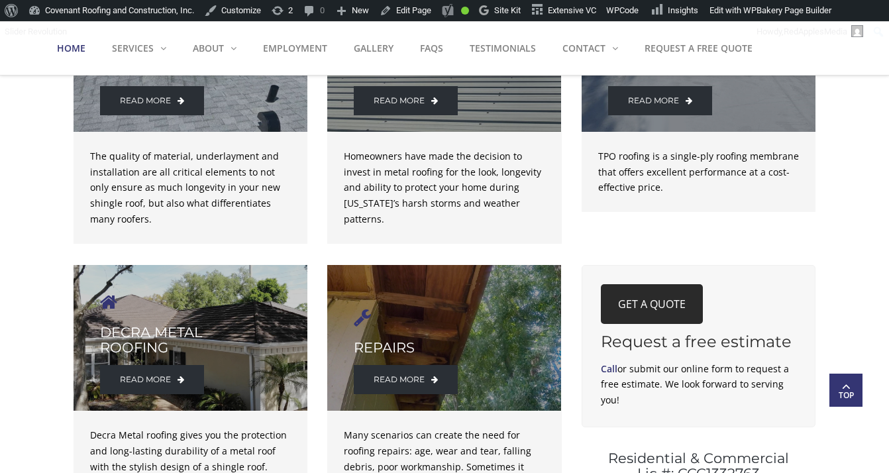
scroll to position [1618, 0]
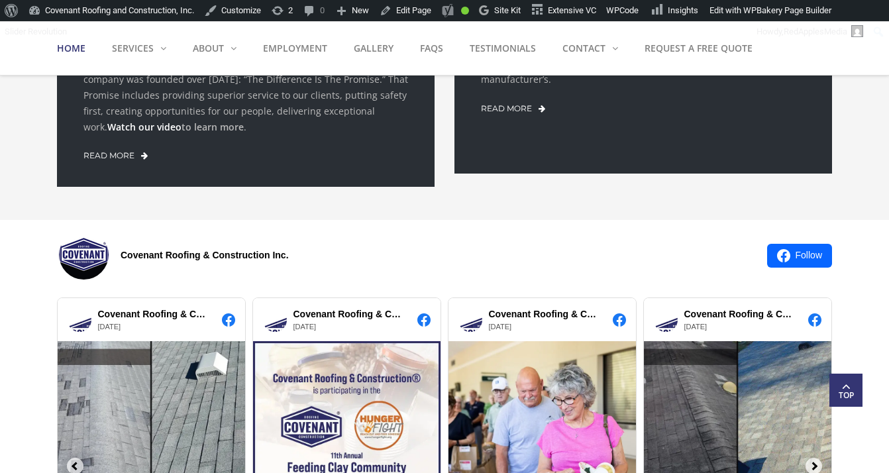
scroll to position [1295, 0]
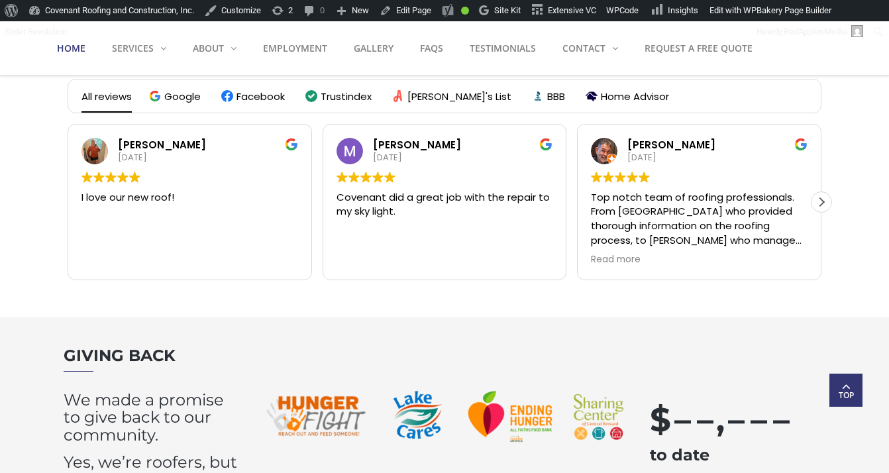
scroll to position [2608, 0]
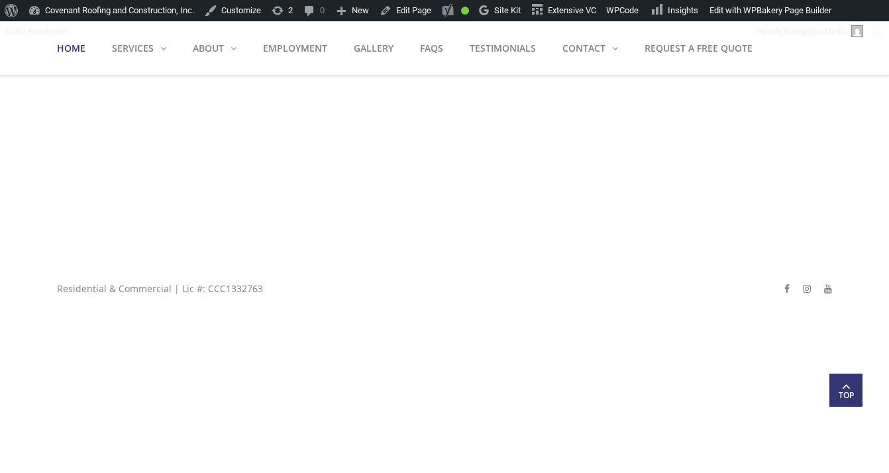
scroll to position [2608, 0]
